Goal: Task Accomplishment & Management: Manage account settings

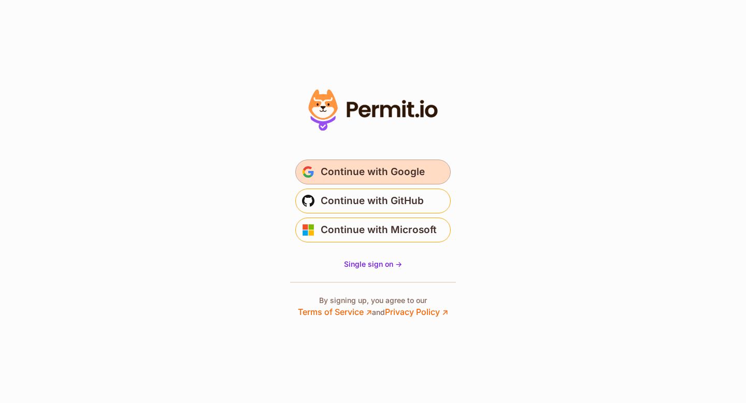
click at [347, 182] on button "Continue with Google" at bounding box center [372, 172] width 155 height 25
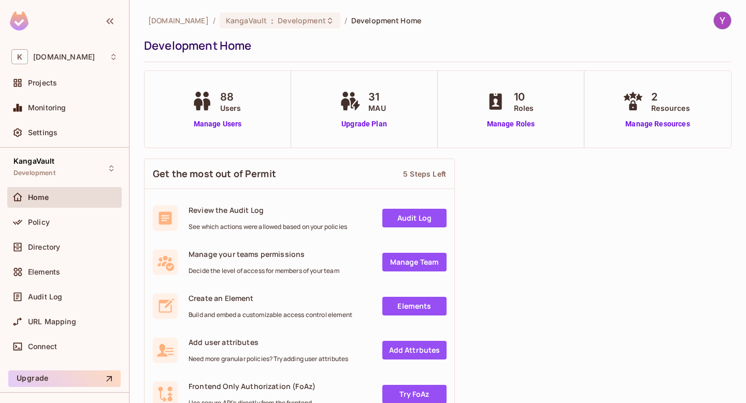
click at [72, 162] on div "KangaVault Development" at bounding box center [64, 168] width 114 height 28
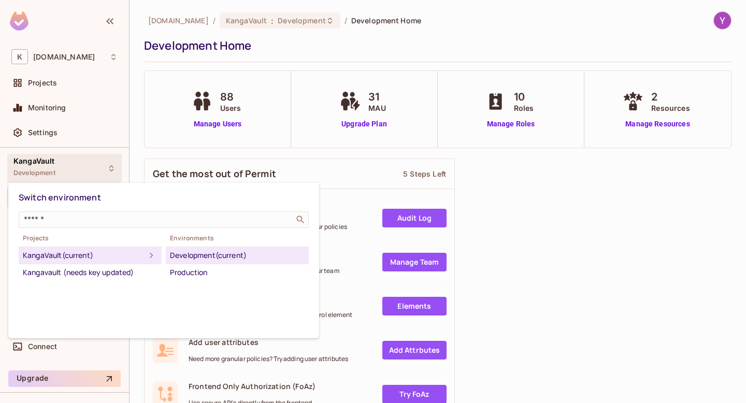
click at [566, 220] on div at bounding box center [373, 201] width 746 height 403
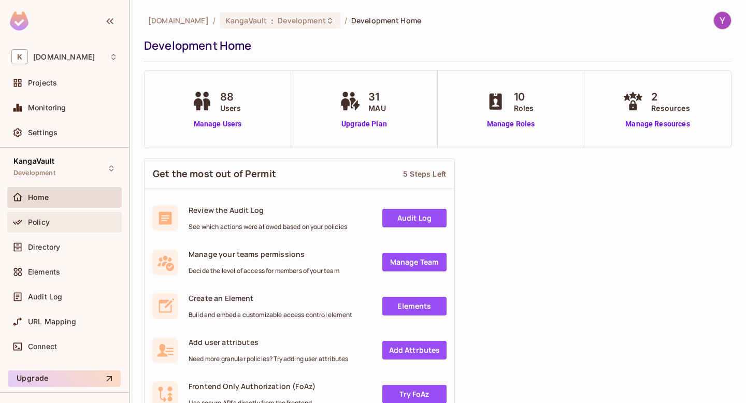
click at [42, 222] on span "Policy" at bounding box center [39, 222] width 22 height 8
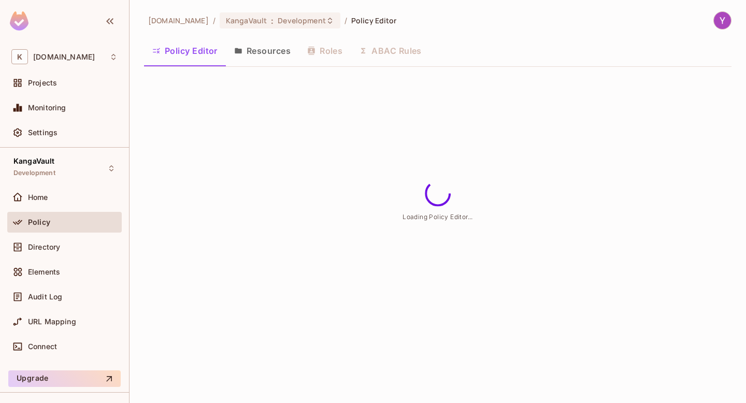
click at [244, 48] on button "Resources" at bounding box center [262, 51] width 73 height 26
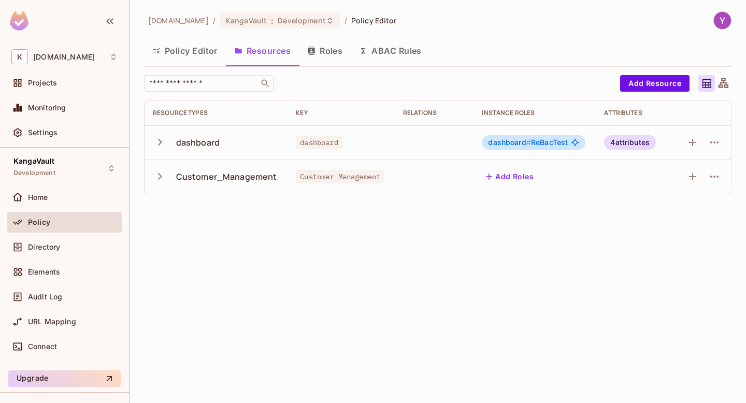
click at [158, 141] on icon "button" at bounding box center [160, 142] width 14 height 14
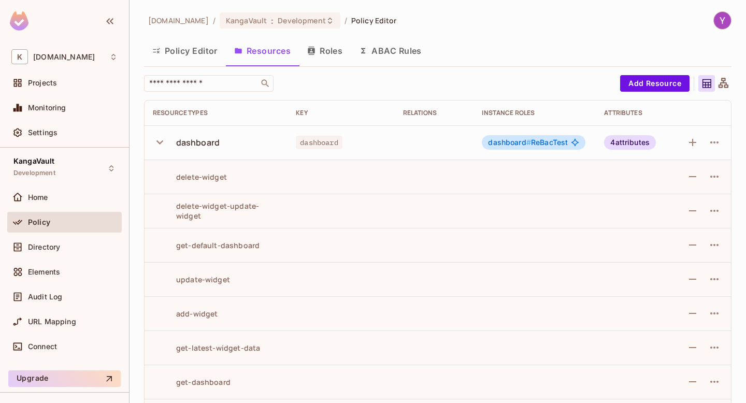
click at [158, 141] on icon "button" at bounding box center [159, 142] width 7 height 4
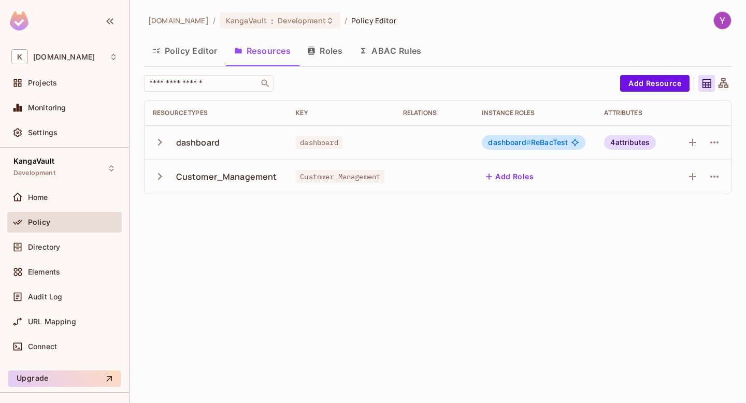
click at [318, 48] on button "Roles" at bounding box center [325, 51] width 52 height 26
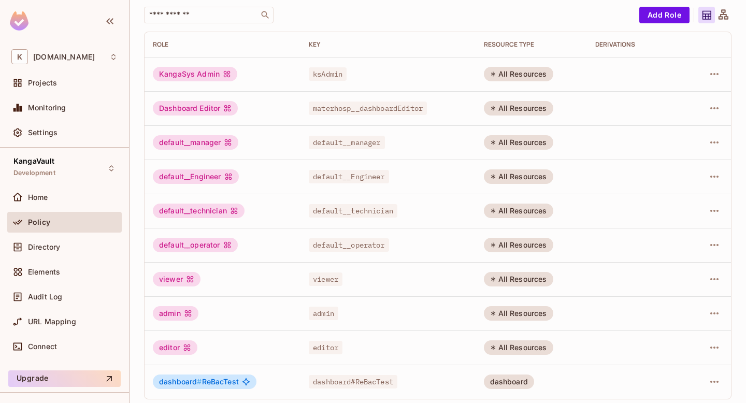
scroll to position [73, 0]
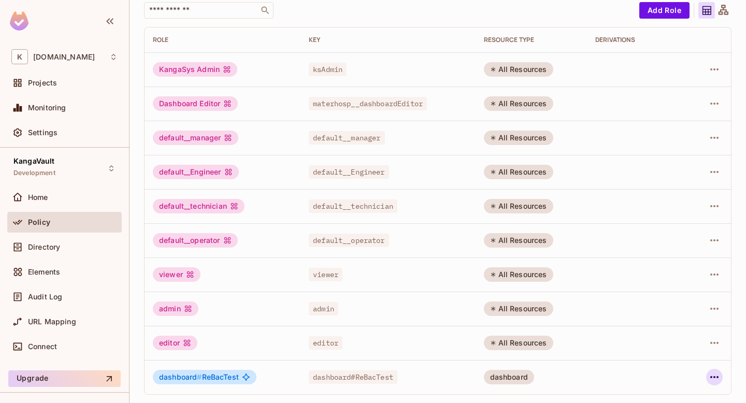
click at [710, 382] on icon "button" at bounding box center [714, 377] width 12 height 12
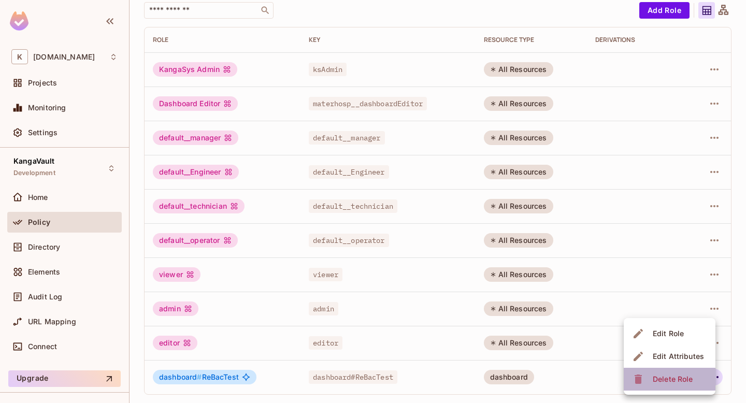
click at [695, 378] on span "Delete Role" at bounding box center [673, 379] width 46 height 17
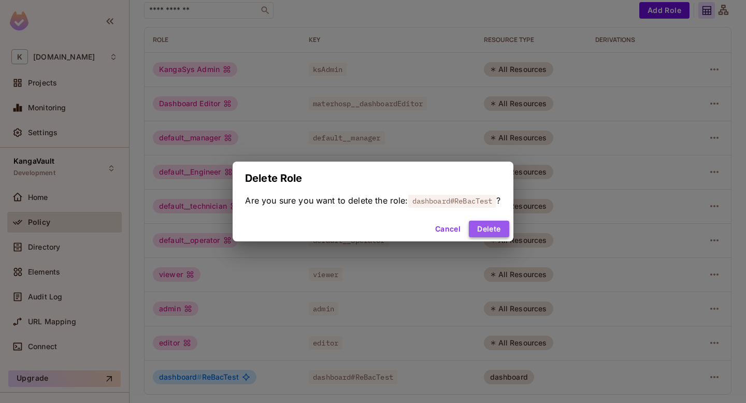
click at [498, 229] on button "Delete" at bounding box center [489, 229] width 40 height 17
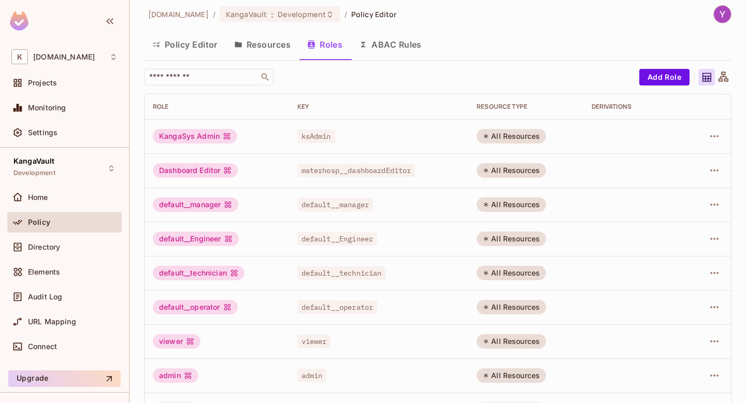
scroll to position [0, 0]
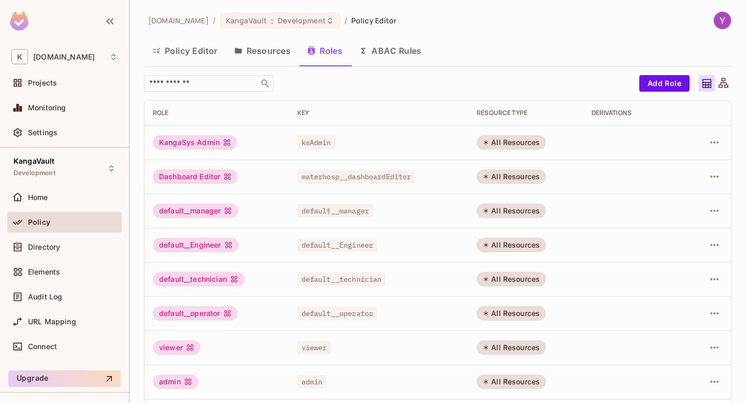
click at [274, 47] on button "Resources" at bounding box center [262, 51] width 73 height 26
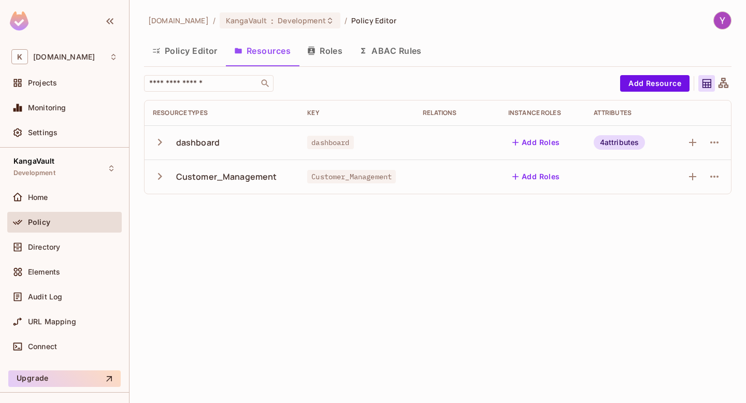
click at [355, 213] on div "[DOMAIN_NAME] / [PERSON_NAME] : Development / Policy Editor Policy Editor Resou…" at bounding box center [437, 201] width 616 height 403
click at [355, 214] on div "[DOMAIN_NAME] / [PERSON_NAME] : Development / Policy Editor Policy Editor Resou…" at bounding box center [437, 201] width 616 height 403
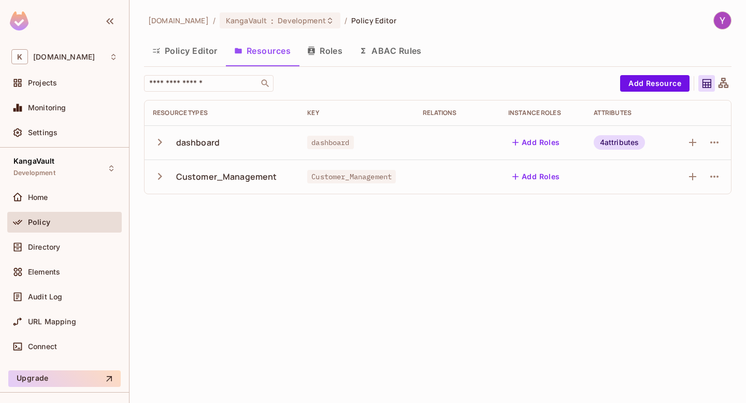
click at [355, 213] on div "[DOMAIN_NAME] / [PERSON_NAME] : Development / Policy Editor Policy Editor Resou…" at bounding box center [437, 201] width 616 height 403
click at [161, 139] on icon "button" at bounding box center [160, 142] width 14 height 14
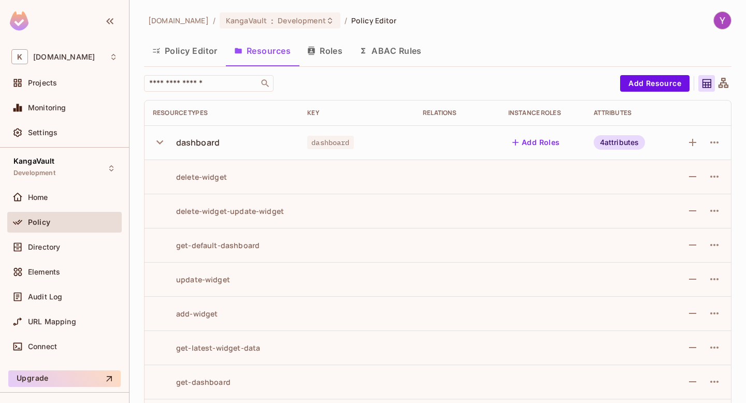
click at [161, 139] on icon "button" at bounding box center [160, 142] width 14 height 14
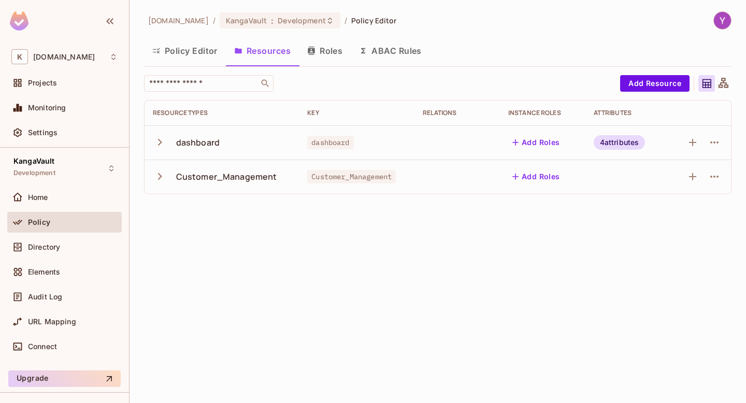
click at [161, 139] on icon "button" at bounding box center [160, 142] width 14 height 14
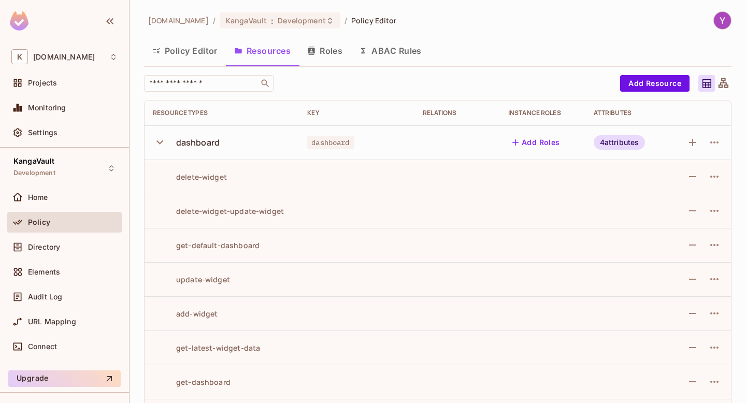
click at [161, 139] on icon "button" at bounding box center [160, 142] width 14 height 14
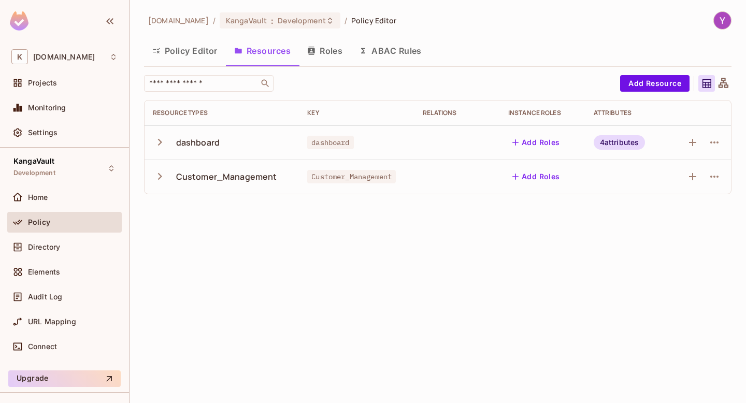
click at [203, 57] on button "Policy Editor" at bounding box center [185, 51] width 82 height 26
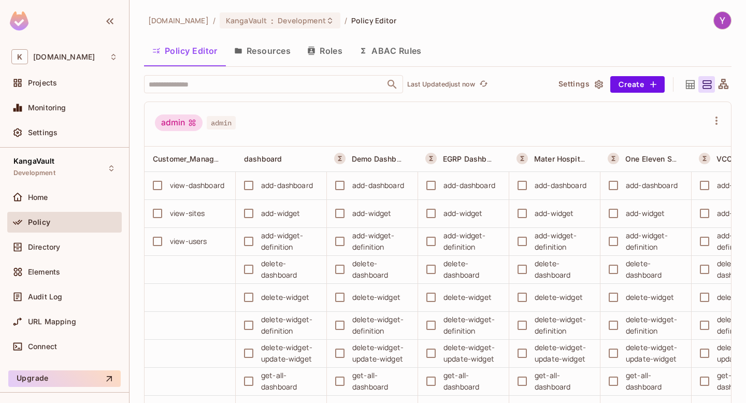
scroll to position [0, 11]
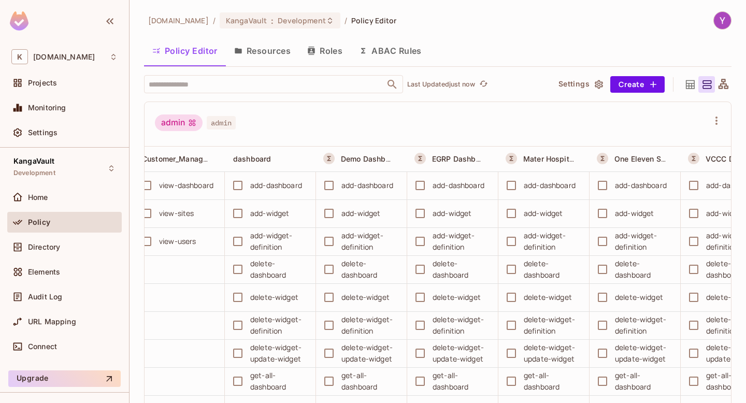
click at [247, 54] on button "Resources" at bounding box center [262, 51] width 73 height 26
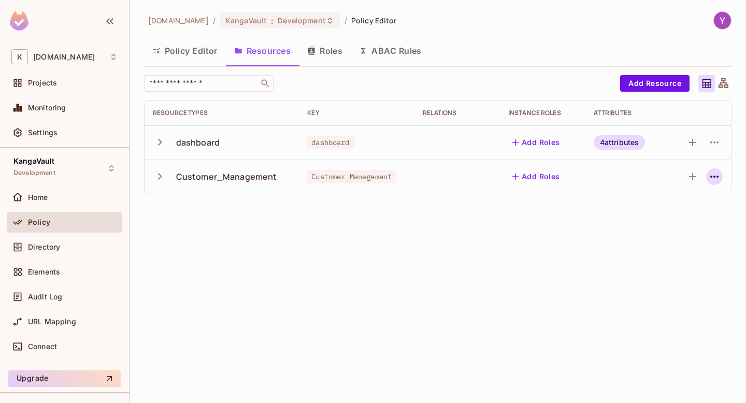
click at [713, 183] on button "button" at bounding box center [714, 176] width 17 height 17
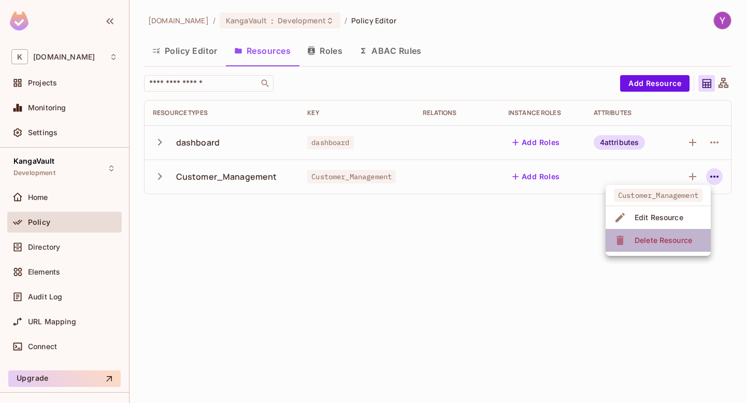
click at [667, 238] on div "Delete Resource" at bounding box center [663, 240] width 57 height 10
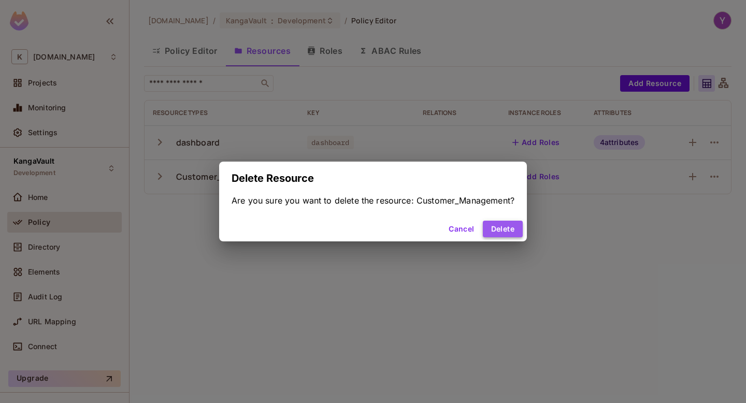
click at [503, 226] on button "Delete" at bounding box center [503, 229] width 40 height 17
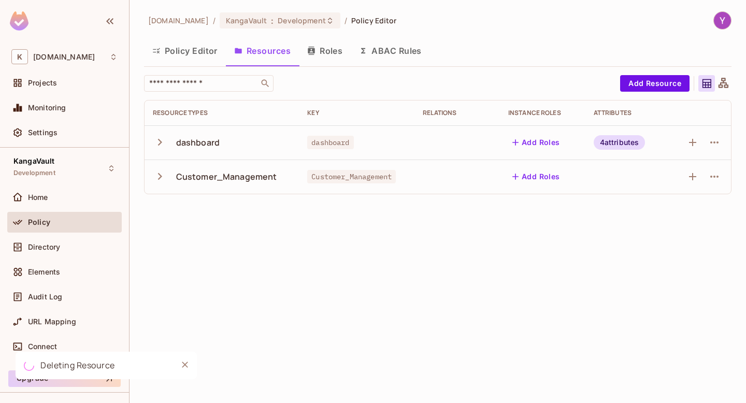
click at [316, 51] on button "Roles" at bounding box center [325, 51] width 52 height 26
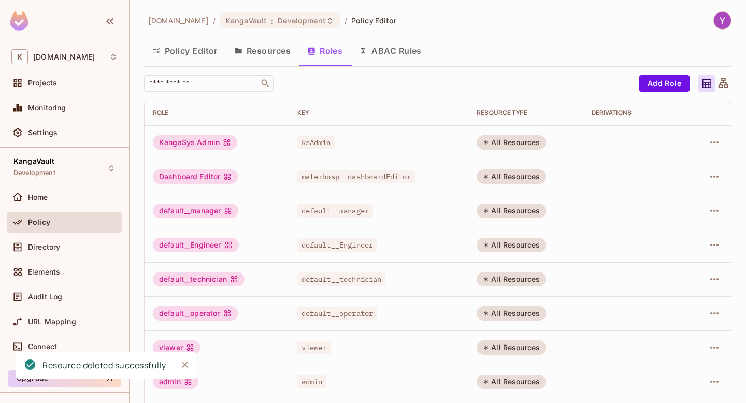
click at [377, 49] on button "ABAC Rules" at bounding box center [390, 51] width 79 height 26
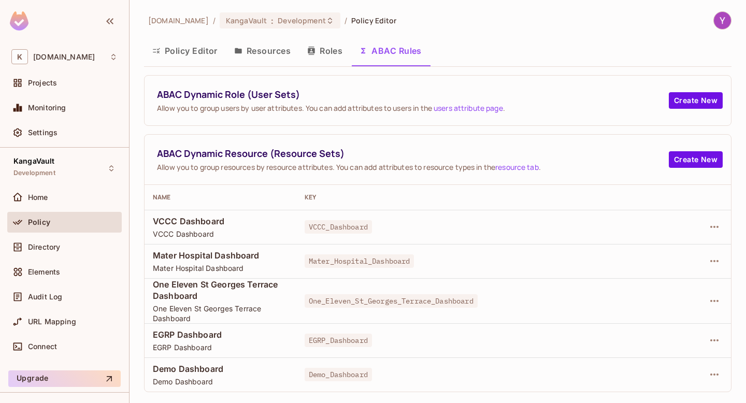
click at [321, 59] on button "Roles" at bounding box center [325, 51] width 52 height 26
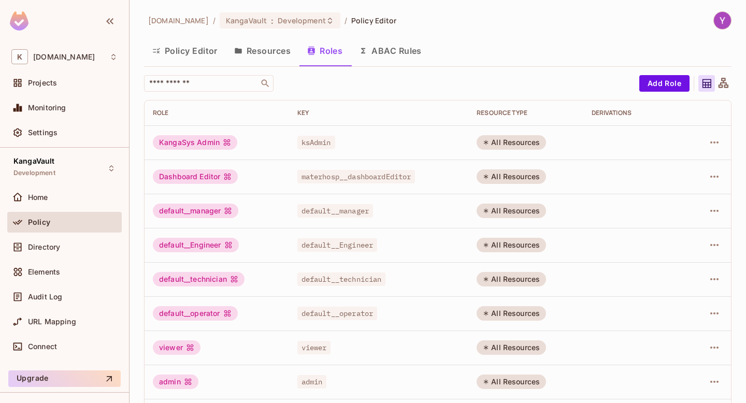
click at [250, 46] on button "Resources" at bounding box center [262, 51] width 73 height 26
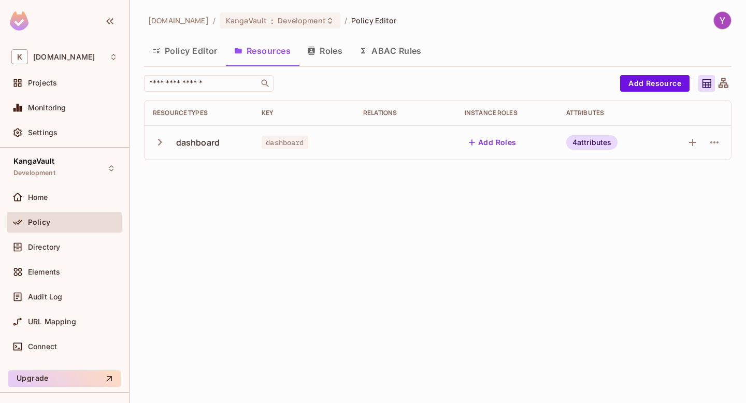
click at [158, 146] on icon "button" at bounding box center [160, 142] width 14 height 14
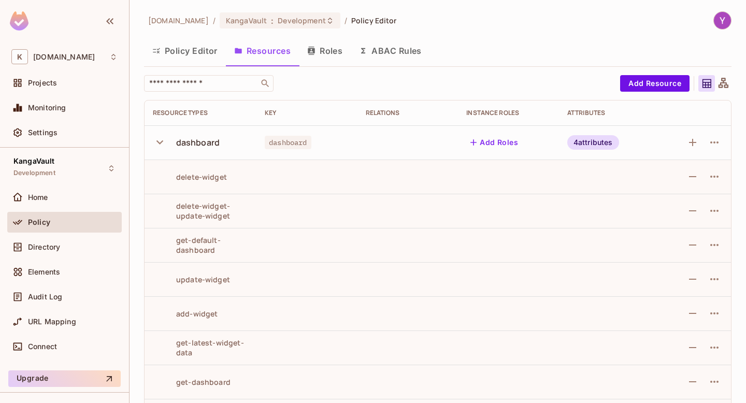
click at [158, 146] on icon "button" at bounding box center [160, 142] width 14 height 14
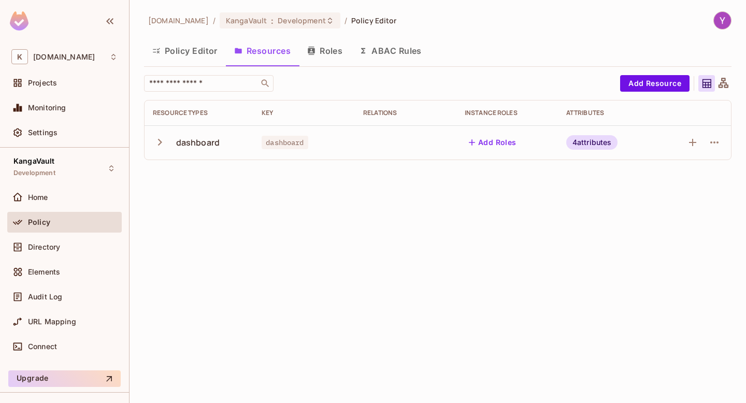
click at [158, 146] on icon "button" at bounding box center [160, 142] width 14 height 14
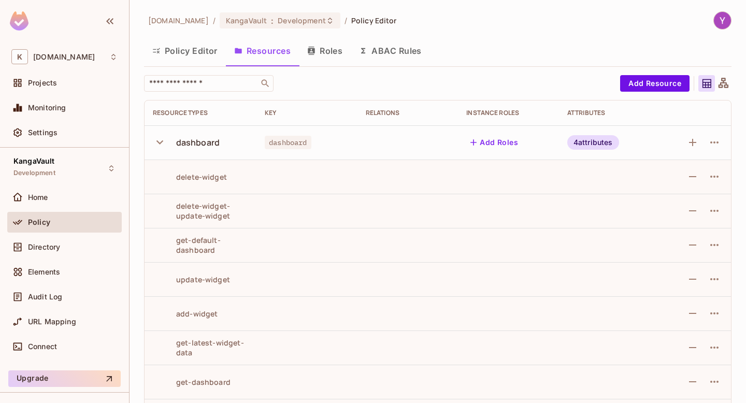
click at [158, 146] on icon "button" at bounding box center [160, 142] width 14 height 14
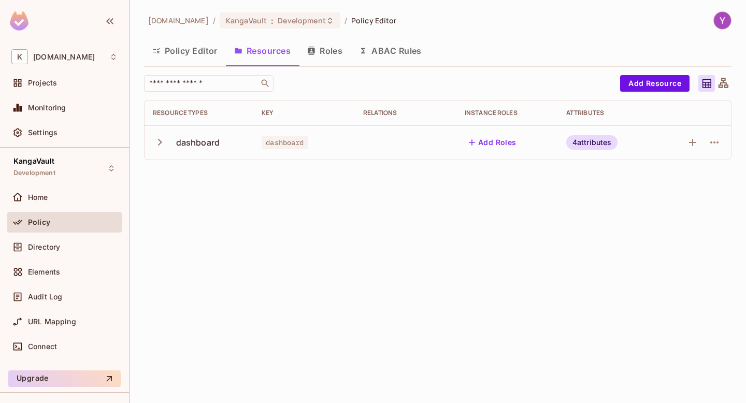
click at [158, 146] on icon "button" at bounding box center [160, 142] width 14 height 14
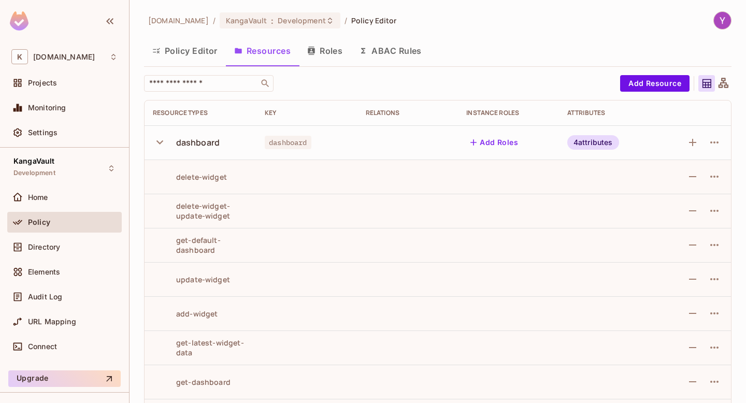
click at [158, 146] on icon "button" at bounding box center [160, 142] width 14 height 14
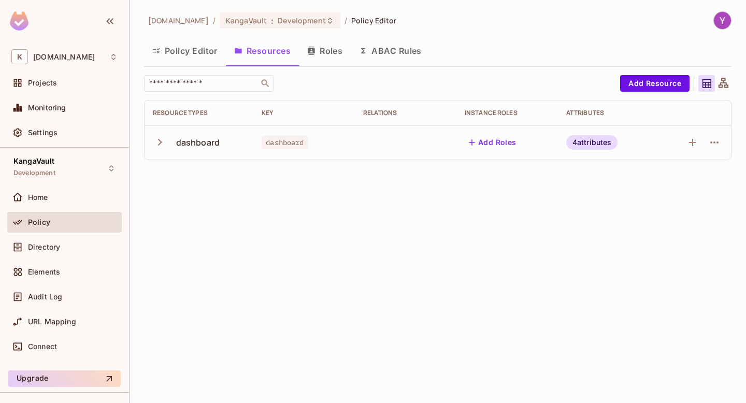
click at [158, 146] on icon "button" at bounding box center [160, 142] width 14 height 14
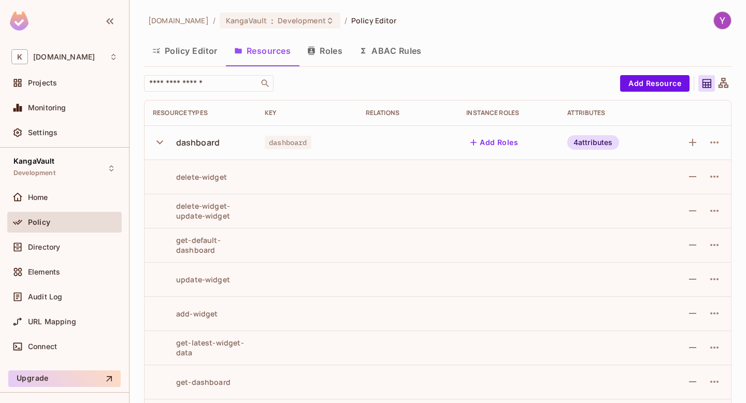
click at [160, 144] on icon "button" at bounding box center [160, 142] width 14 height 14
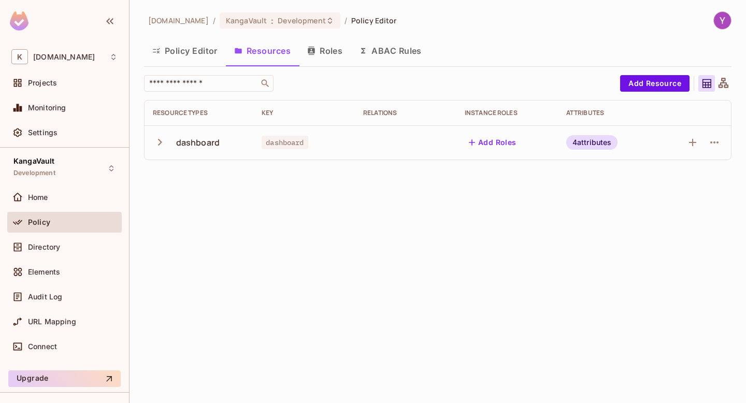
click at [160, 144] on icon "button" at bounding box center [160, 142] width 14 height 14
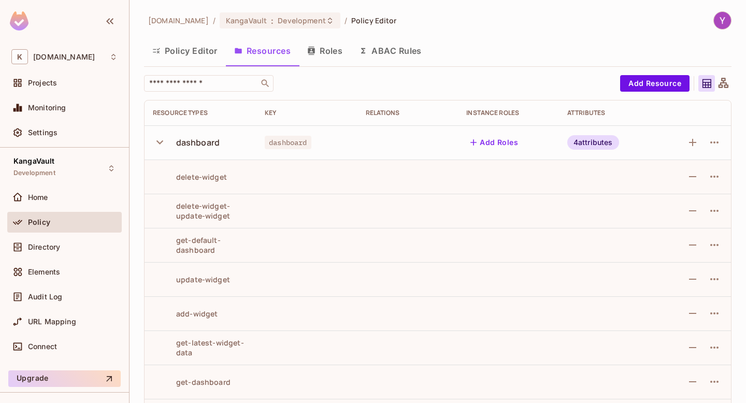
click at [160, 144] on icon "button" at bounding box center [160, 142] width 14 height 14
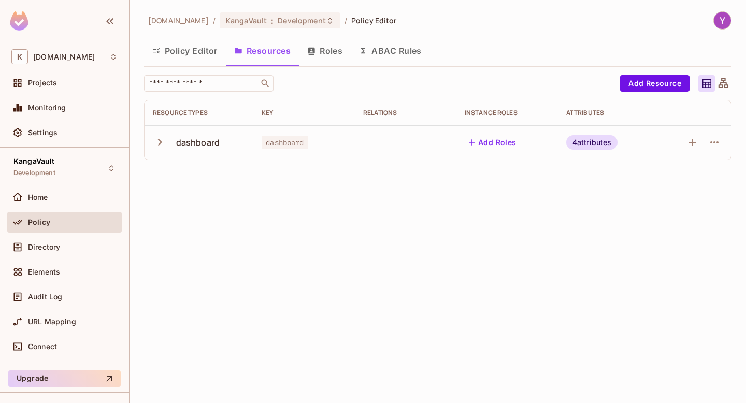
click at [160, 144] on icon "button" at bounding box center [160, 142] width 14 height 14
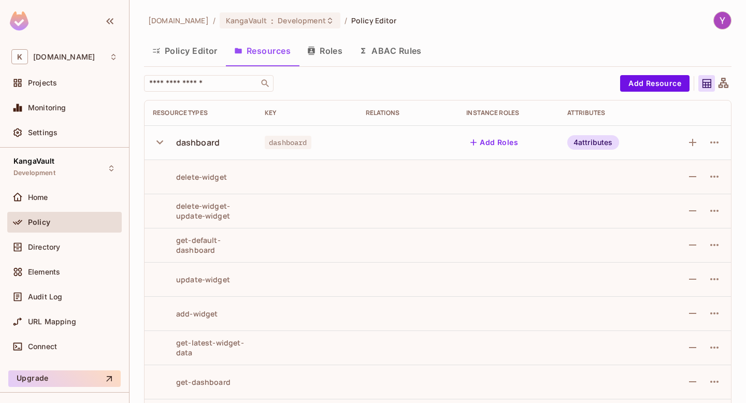
click at [160, 144] on icon "button" at bounding box center [160, 142] width 14 height 14
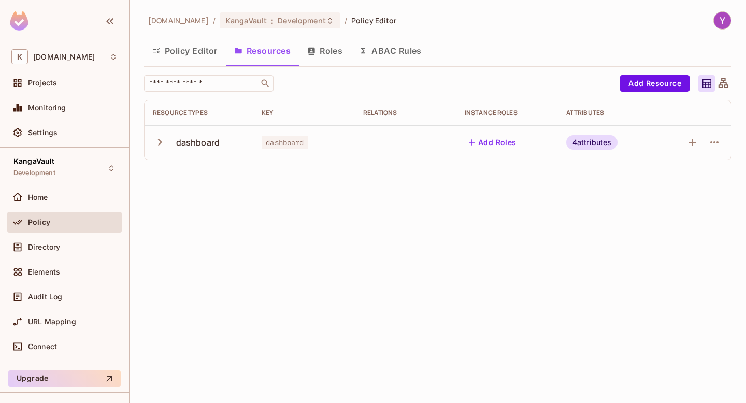
click at [214, 183] on div "[DOMAIN_NAME] / [PERSON_NAME] : Development / Policy Editor Policy Editor Resou…" at bounding box center [437, 201] width 616 height 403
click at [269, 263] on div "[DOMAIN_NAME] / [PERSON_NAME] : Development / Policy Editor Policy Editor Resou…" at bounding box center [437, 201] width 616 height 403
click at [193, 49] on button "Policy Editor" at bounding box center [185, 51] width 82 height 26
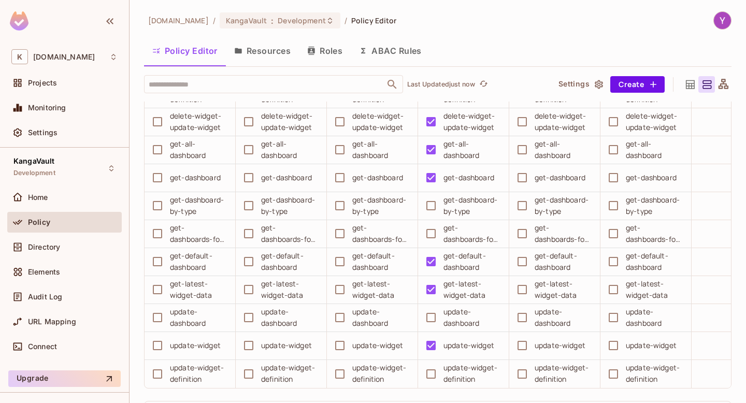
scroll to position [1304, 0]
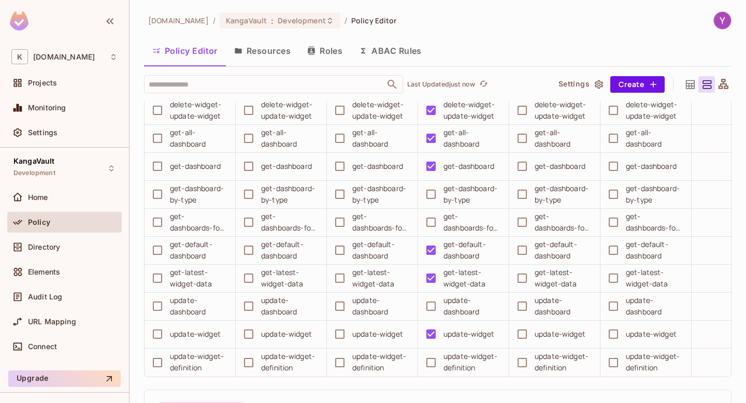
click at [381, 42] on button "ABAC Rules" at bounding box center [390, 51] width 79 height 26
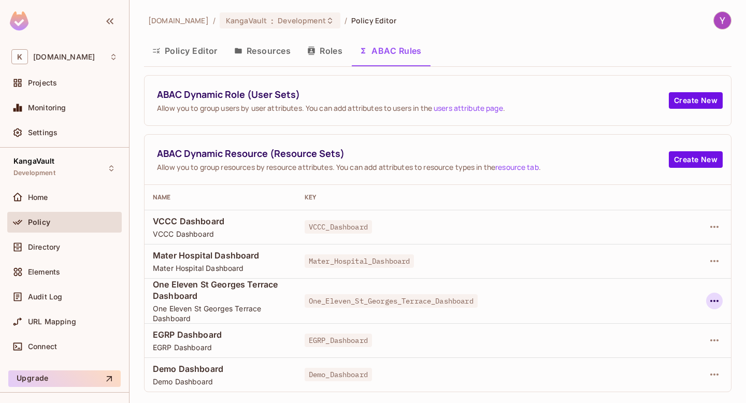
click at [706, 298] on button "button" at bounding box center [714, 301] width 17 height 17
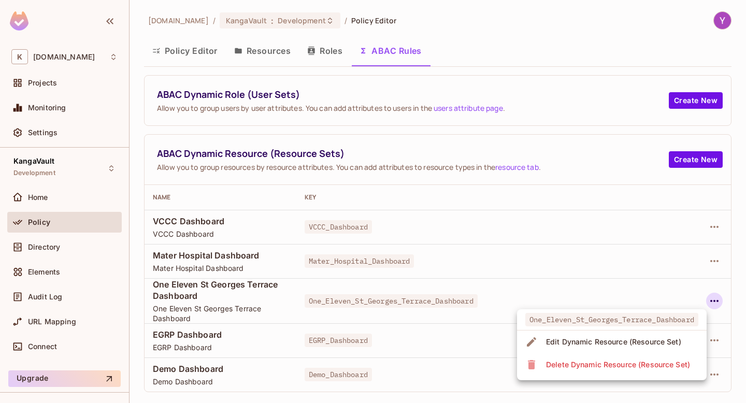
click at [715, 261] on div at bounding box center [373, 201] width 746 height 403
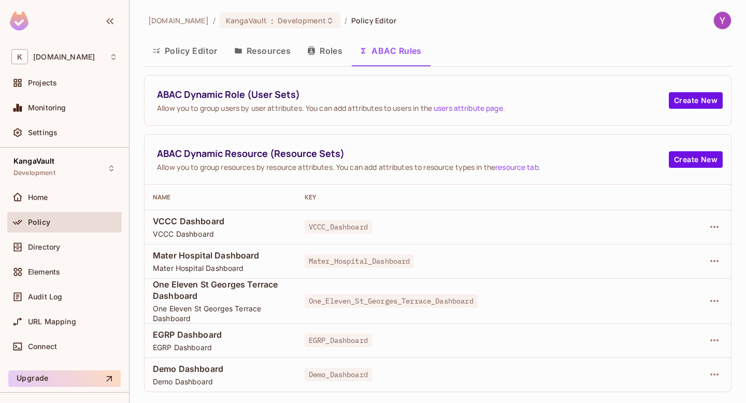
click at [715, 261] on icon "button" at bounding box center [714, 261] width 12 height 12
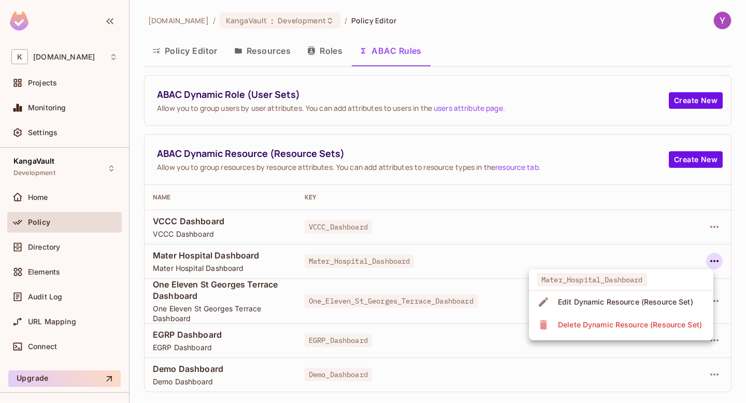
click at [264, 140] on div at bounding box center [373, 201] width 746 height 403
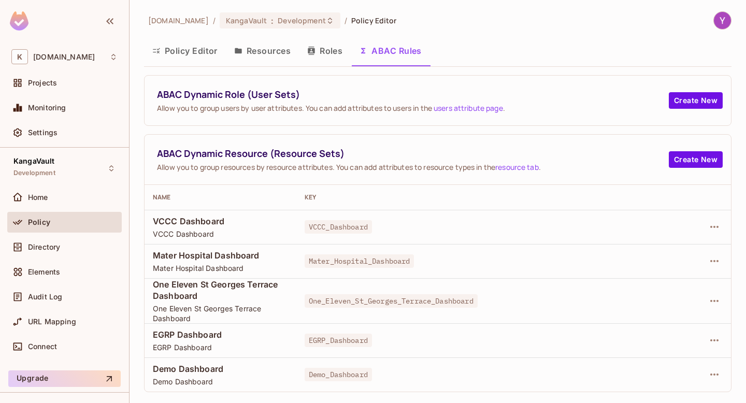
click at [264, 140] on div "ABAC Dynamic Resource (Resource Sets) Allow you to group resources by resource …" at bounding box center [438, 160] width 586 height 50
click at [260, 152] on span "ABAC Dynamic Resource (Resource Sets)" at bounding box center [413, 153] width 512 height 13
click at [268, 54] on button "Resources" at bounding box center [262, 51] width 73 height 26
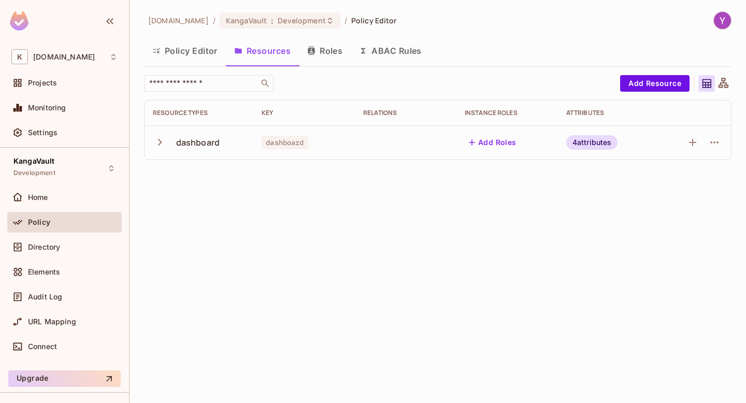
click at [161, 141] on icon "button" at bounding box center [160, 142] width 14 height 14
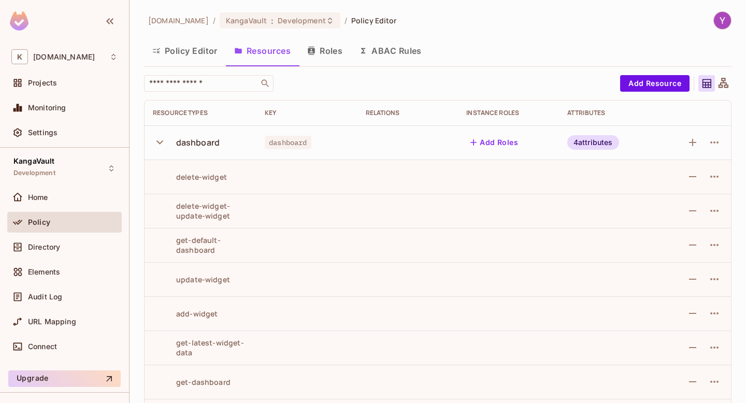
click at [588, 146] on div "4 attributes" at bounding box center [593, 142] width 52 height 15
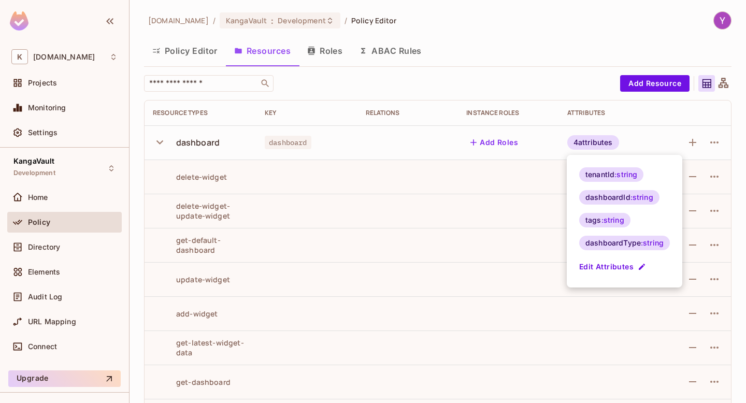
click at [526, 149] on div at bounding box center [373, 201] width 746 height 403
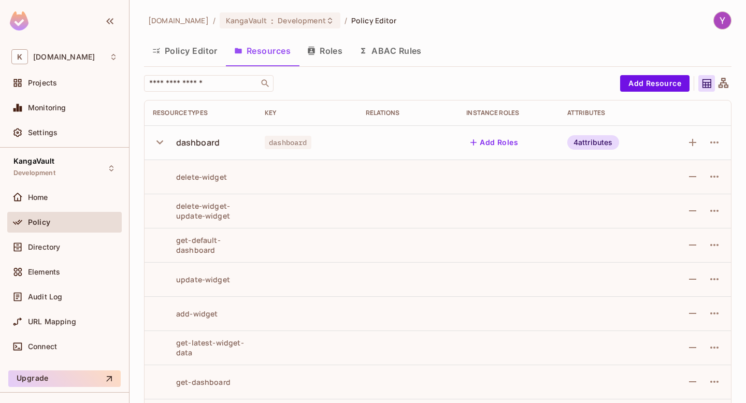
click at [526, 149] on div "Add Roles" at bounding box center [508, 142] width 84 height 17
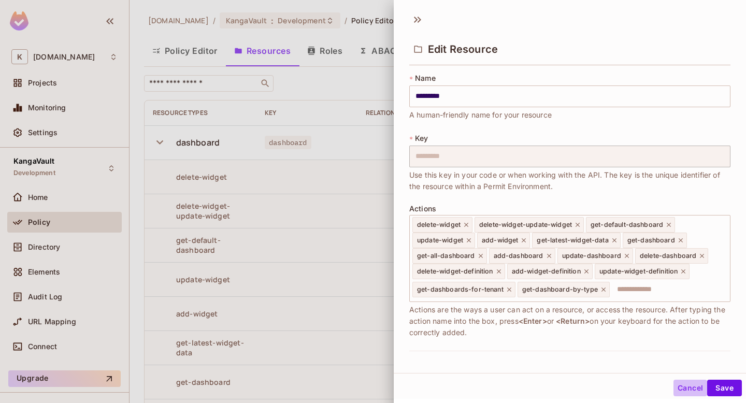
click at [686, 390] on button "Cancel" at bounding box center [690, 388] width 34 height 17
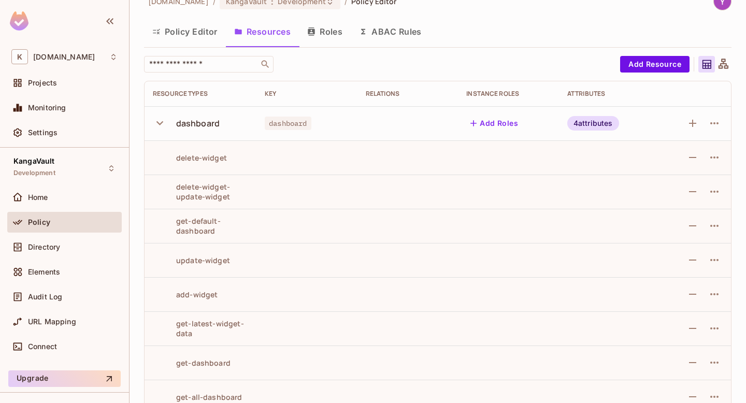
scroll to position [15, 0]
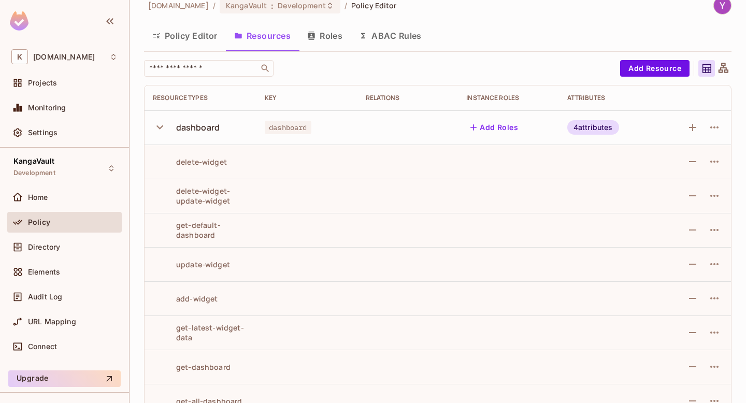
click at [531, 40] on div "Policy Editor Resources Roles ABAC Rules" at bounding box center [437, 36] width 587 height 26
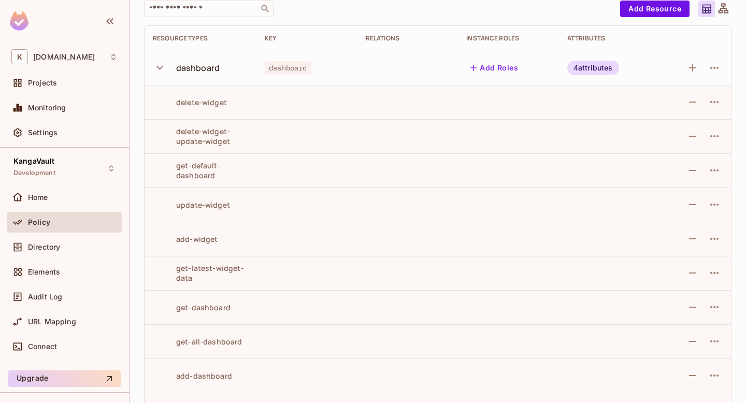
scroll to position [76, 0]
